Goal: Information Seeking & Learning: Find specific fact

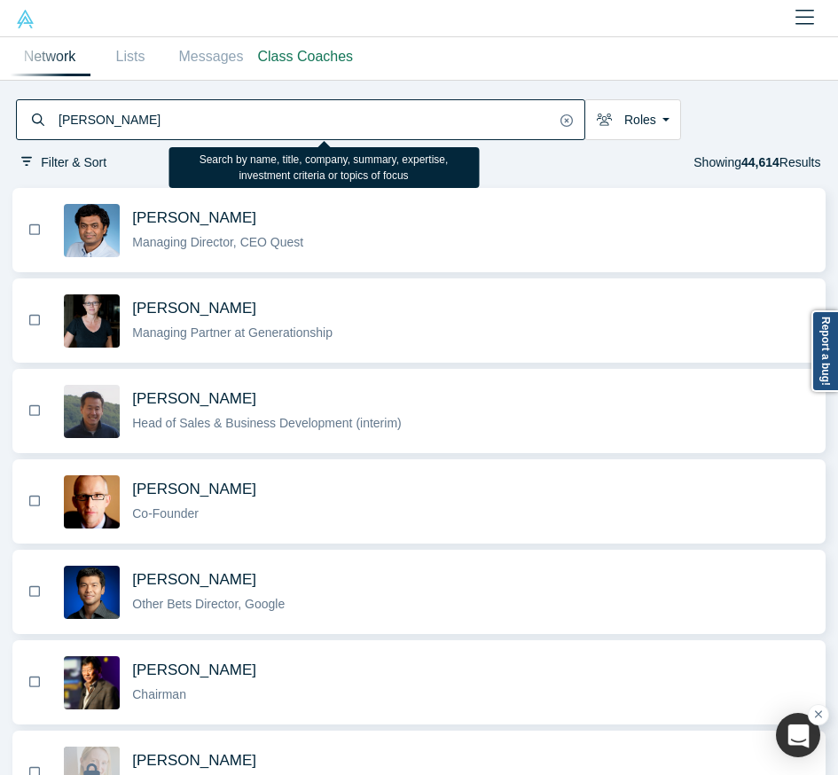
type input "[PERSON_NAME]"
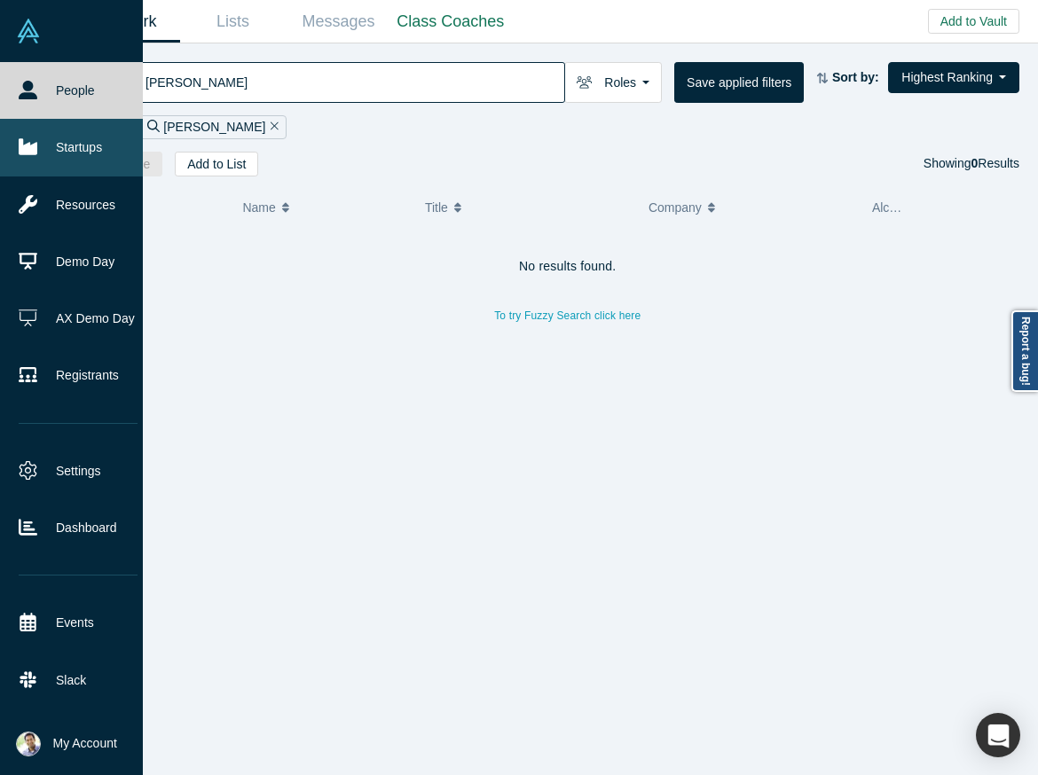
click at [65, 150] on link "Startups" at bounding box center [78, 147] width 156 height 57
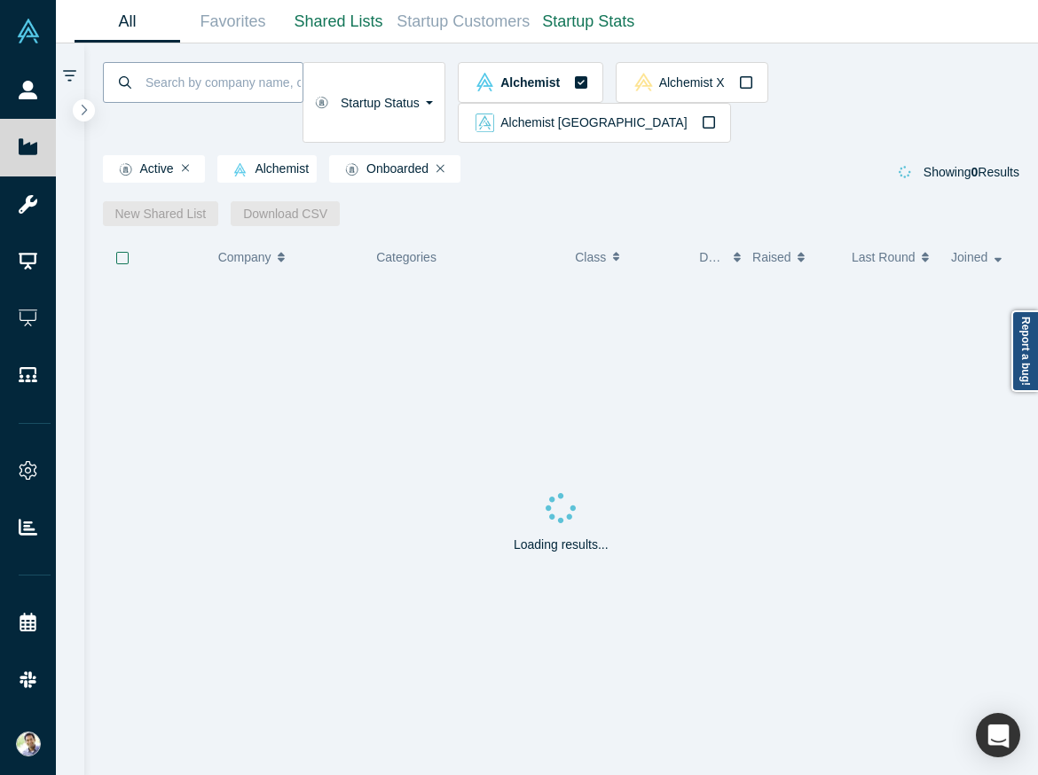
click at [198, 91] on input at bounding box center [223, 82] width 159 height 42
type input "flowcast"
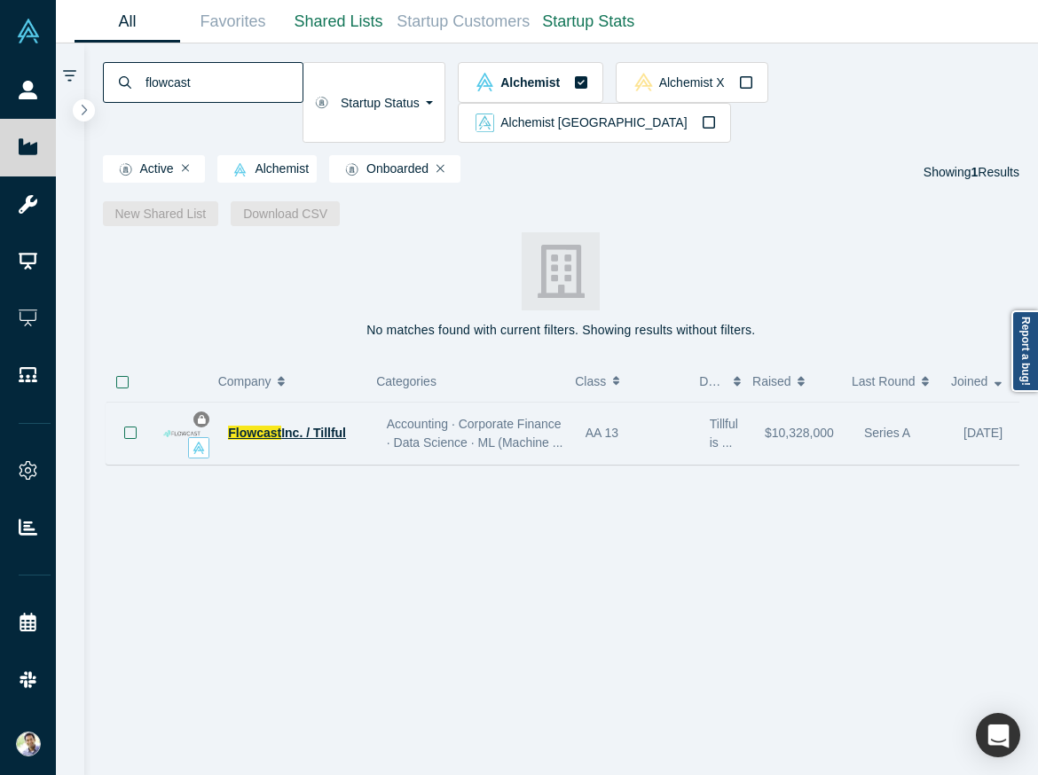
click at [281, 426] on span "Inc. / Tillful" at bounding box center [313, 433] width 65 height 14
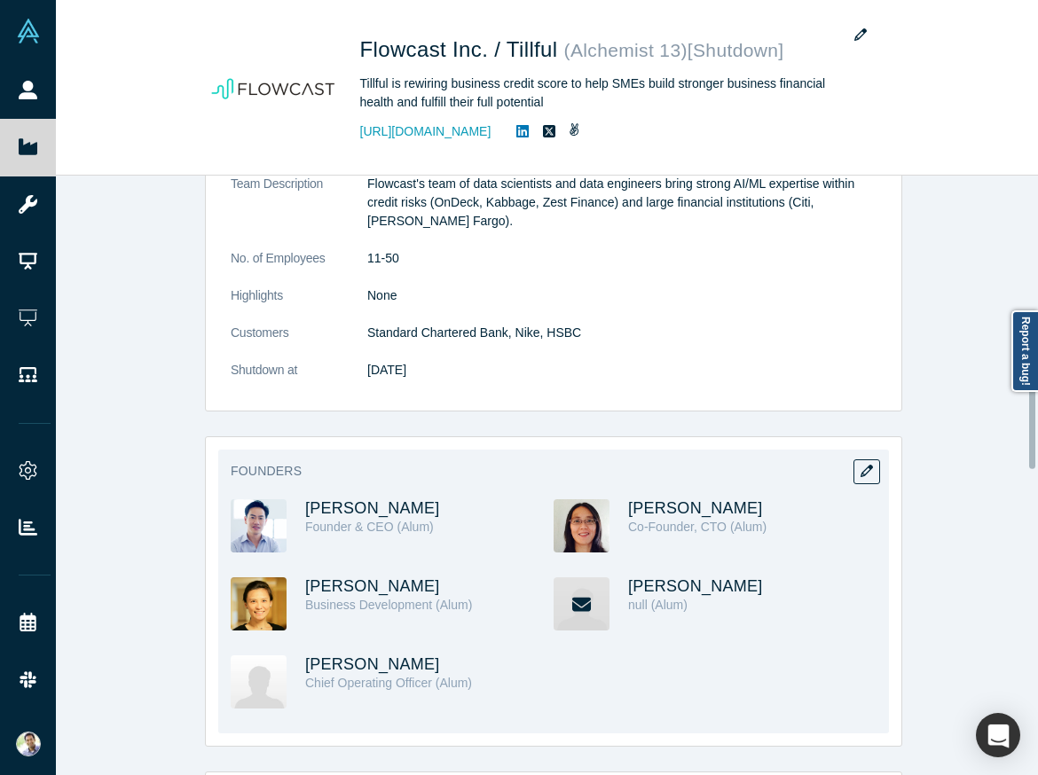
scroll to position [605, 0]
